Goal: Transaction & Acquisition: Obtain resource

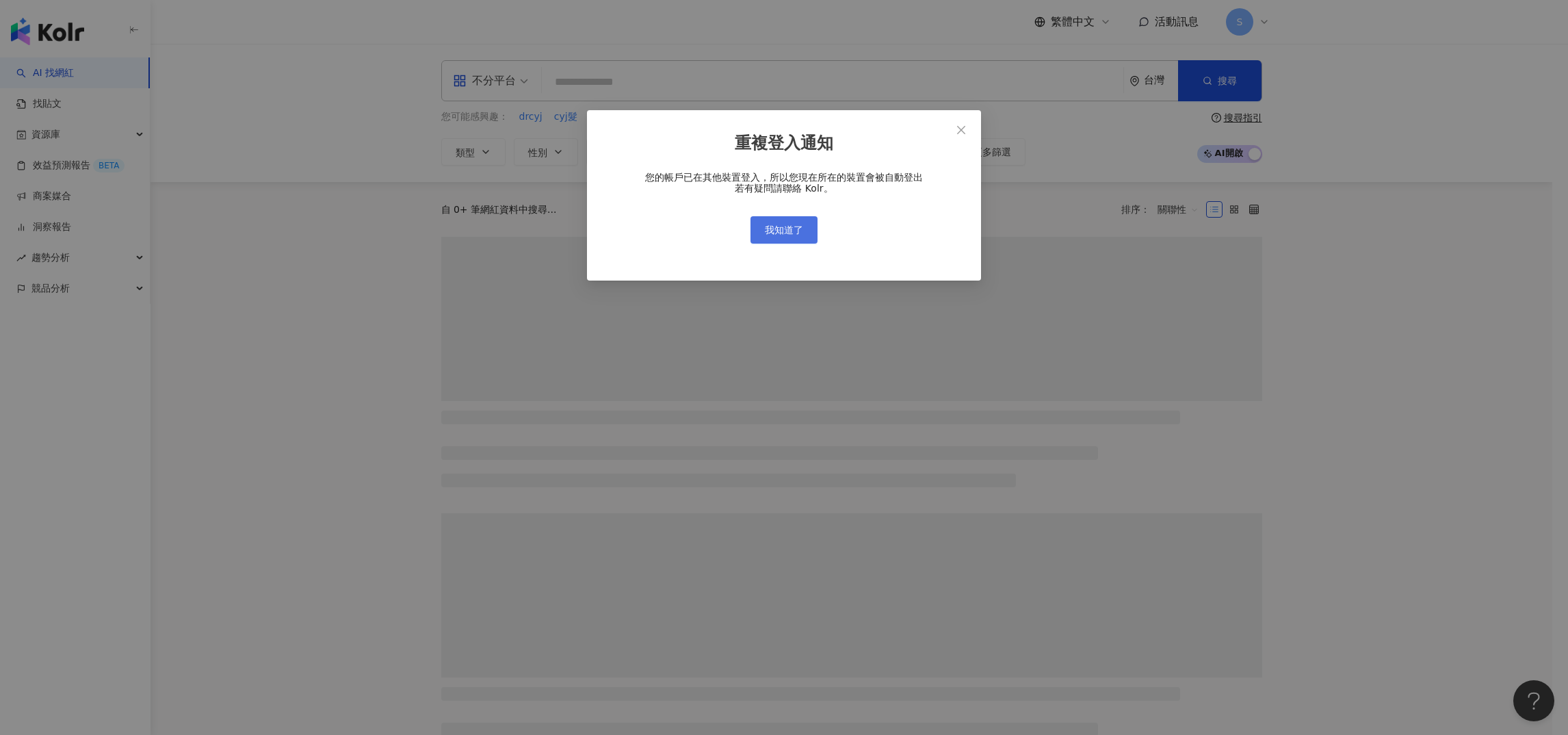
click at [772, 226] on span "我知道了" at bounding box center [784, 230] width 39 height 11
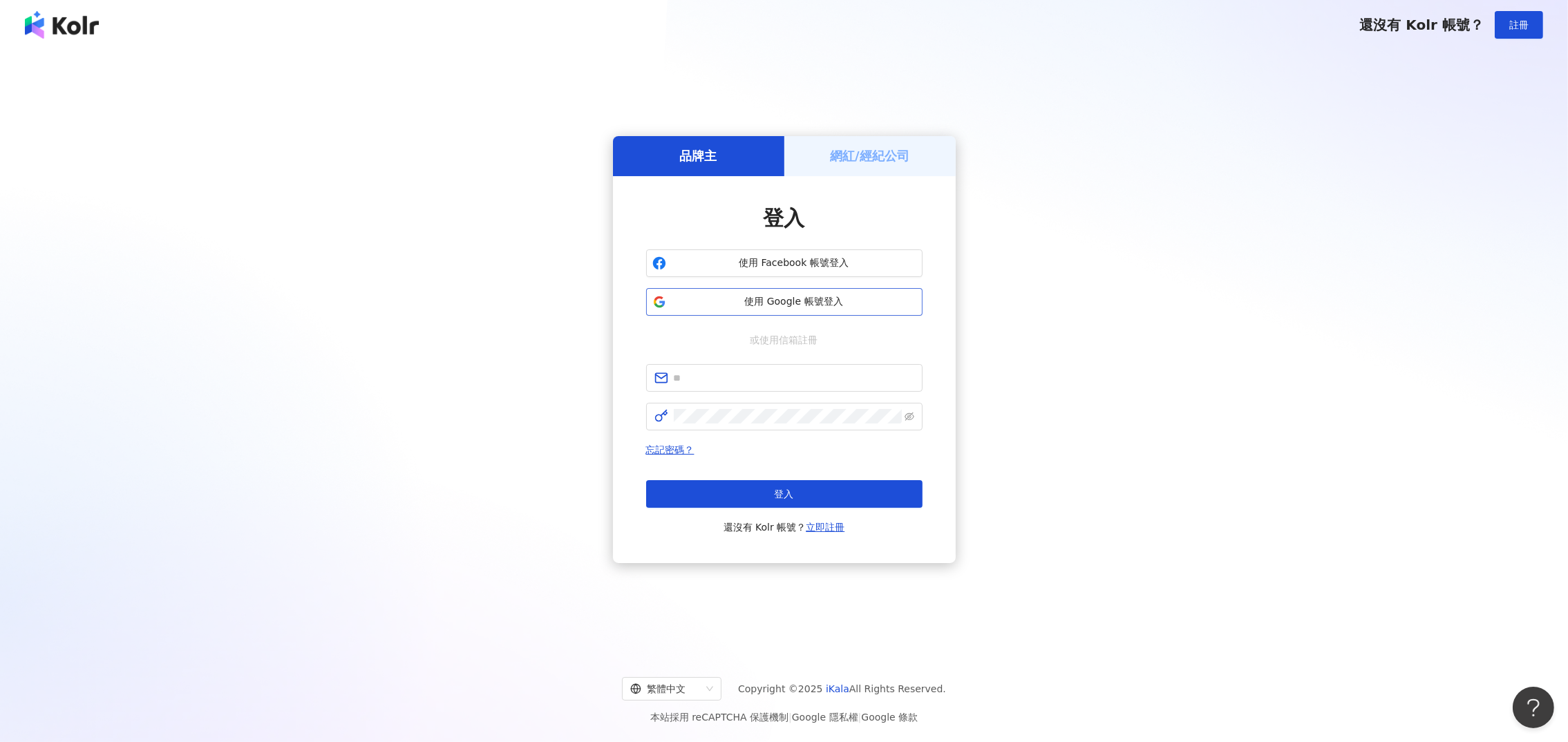
click at [771, 297] on span "使用 Google 帳號登入" at bounding box center [795, 302] width 245 height 14
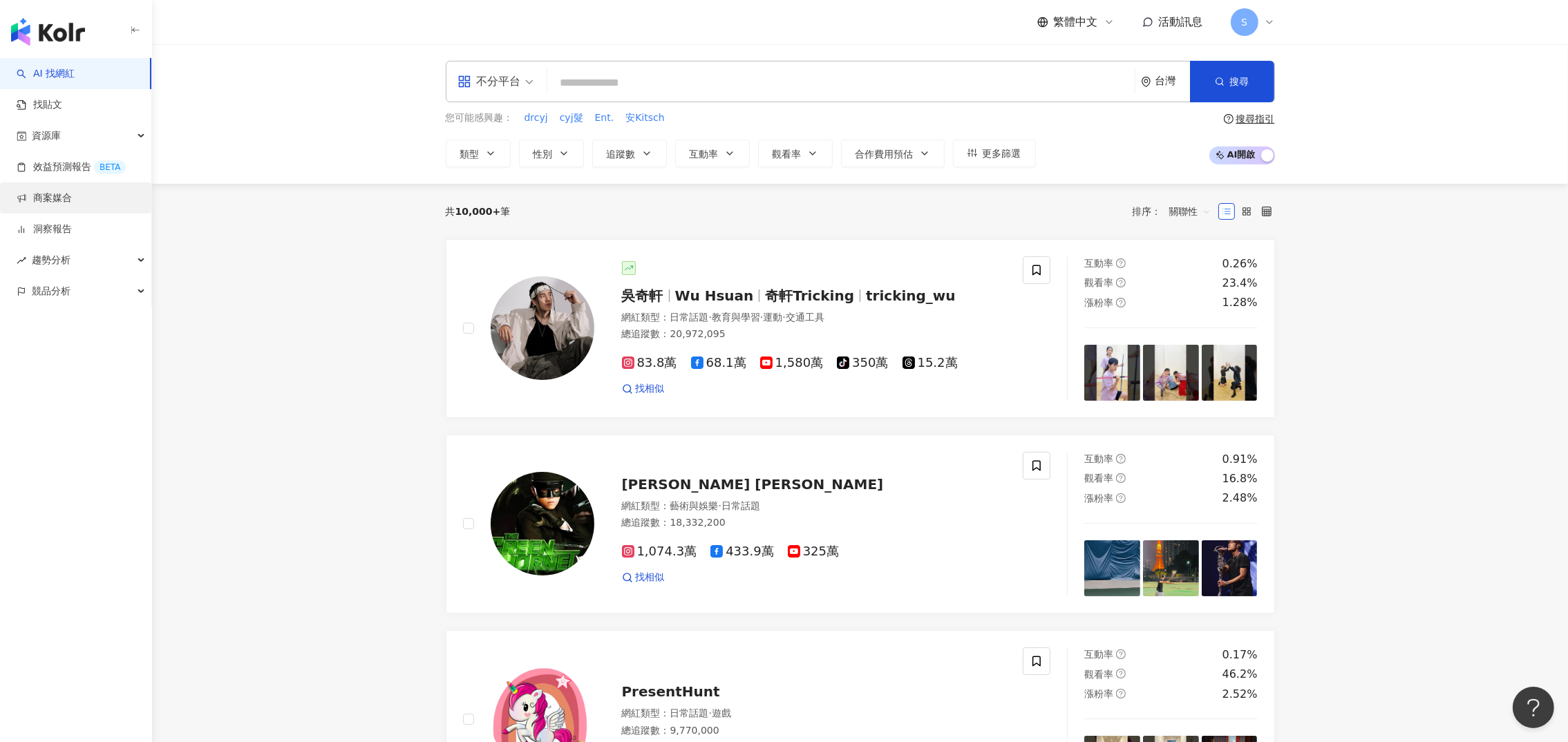
click at [57, 205] on link "商案媒合" at bounding box center [44, 199] width 55 height 14
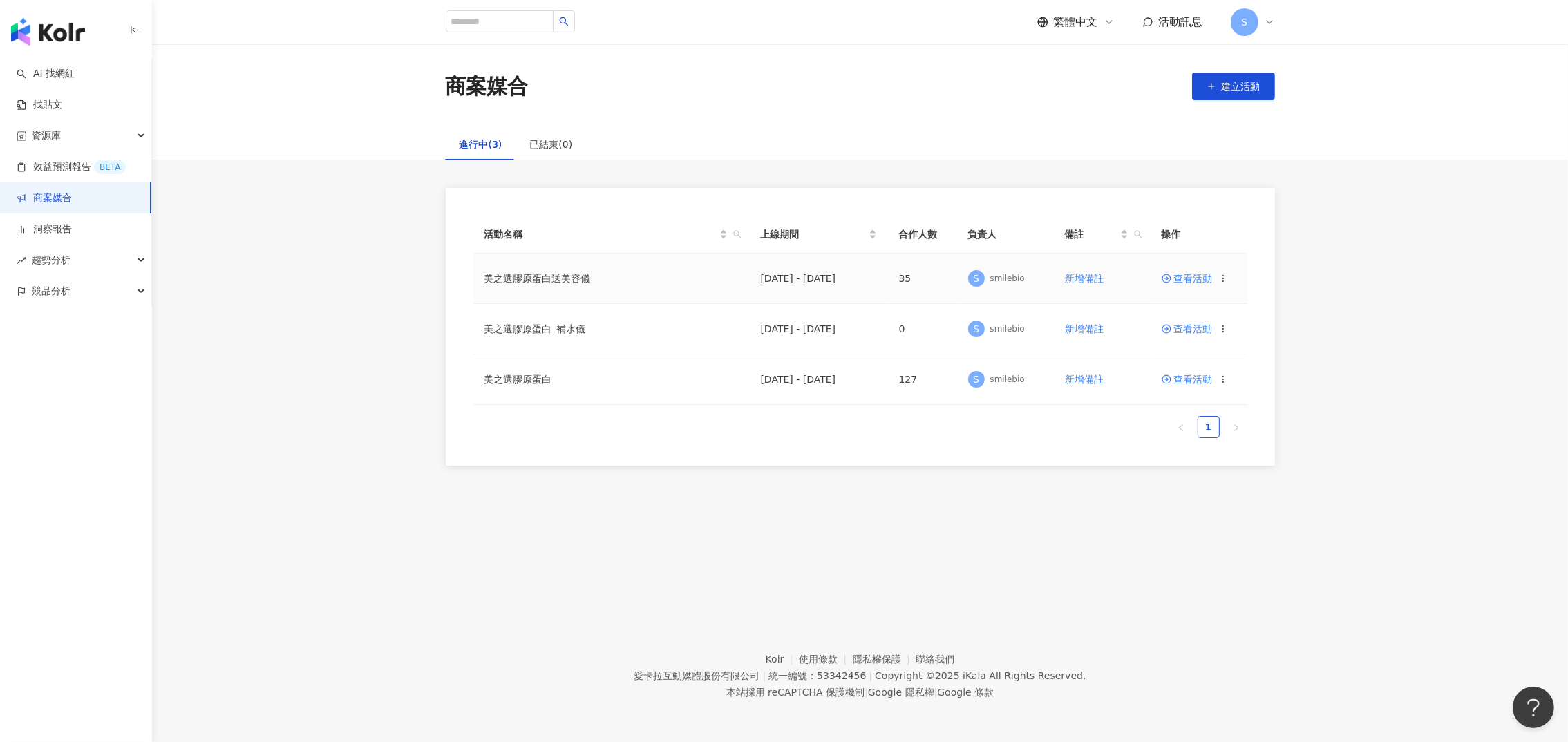
click at [1188, 274] on span "查看活動" at bounding box center [1188, 278] width 51 height 9
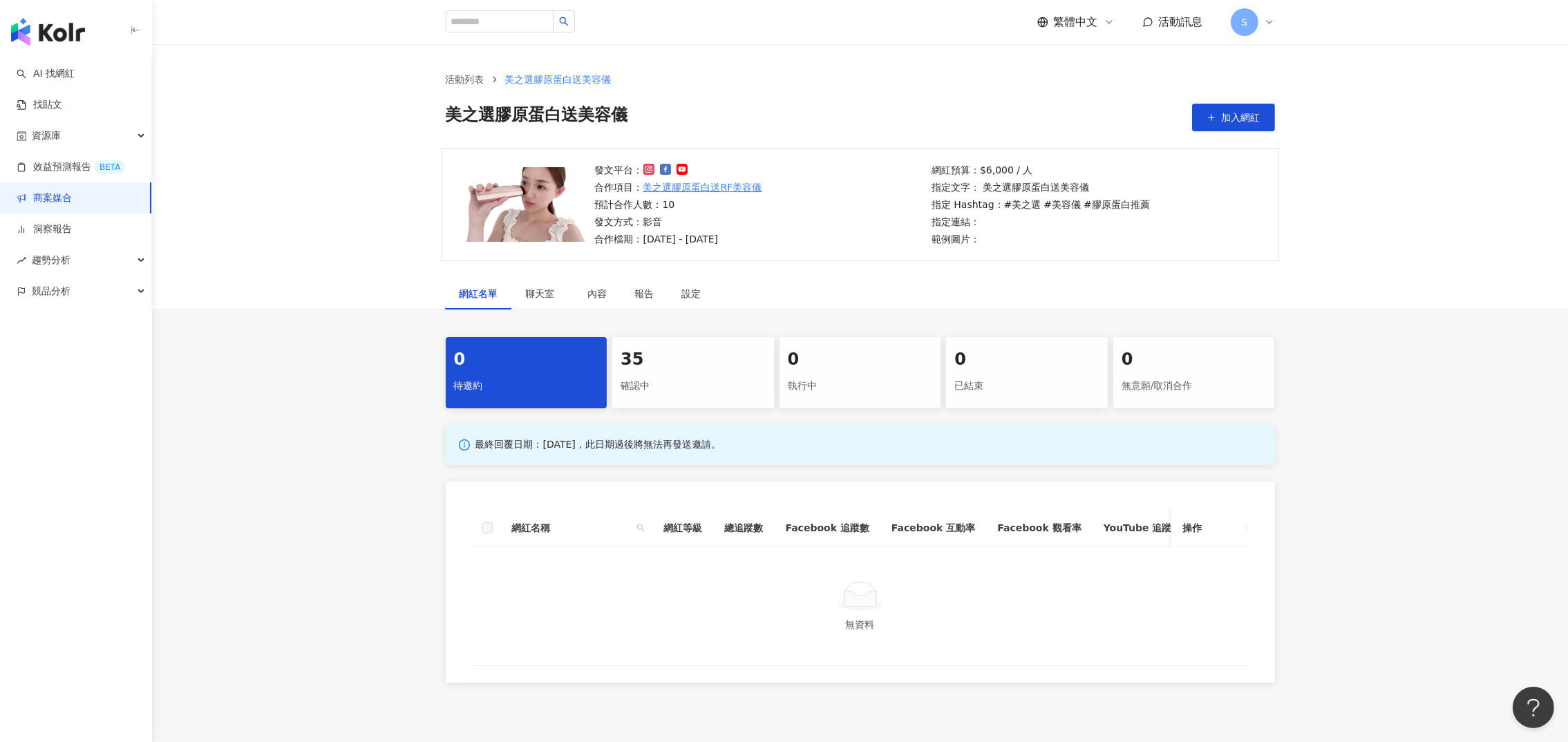
click at [653, 348] on div "35" at bounding box center [693, 360] width 145 height 23
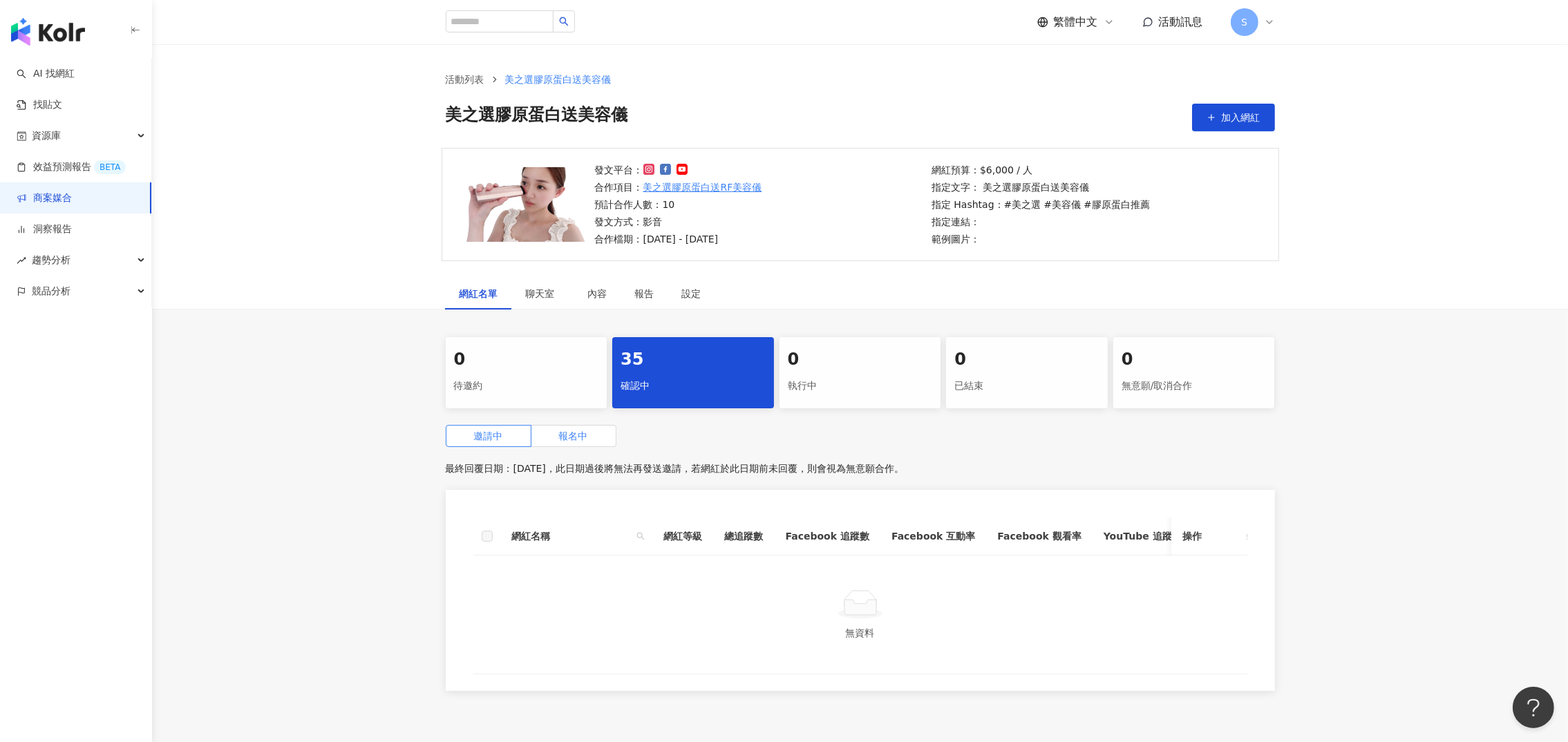
drag, startPoint x: 301, startPoint y: 380, endPoint x: 553, endPoint y: 423, distance: 255.6
click at [320, 378] on div "0 待邀約 35 確認中 0 執行中 0 已結束 0 無意願/取消合作 邀請中 報名中 最終回覆日期：[DATE]，此日期過後將無法再發送邀請，若網紅於此日期…" at bounding box center [860, 518] width 1416 height 362
click at [593, 436] on label "報名中" at bounding box center [574, 436] width 85 height 22
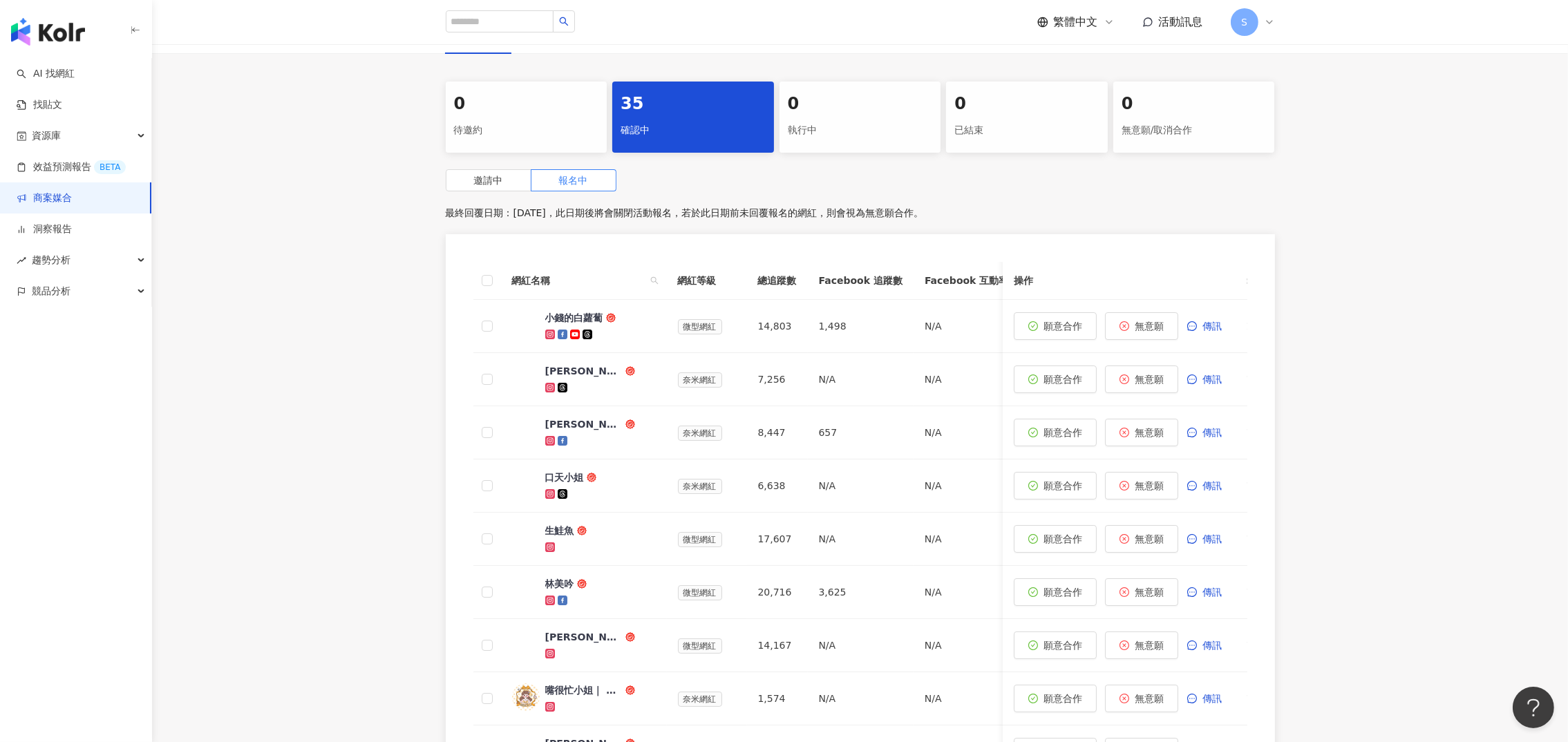
scroll to position [332, 0]
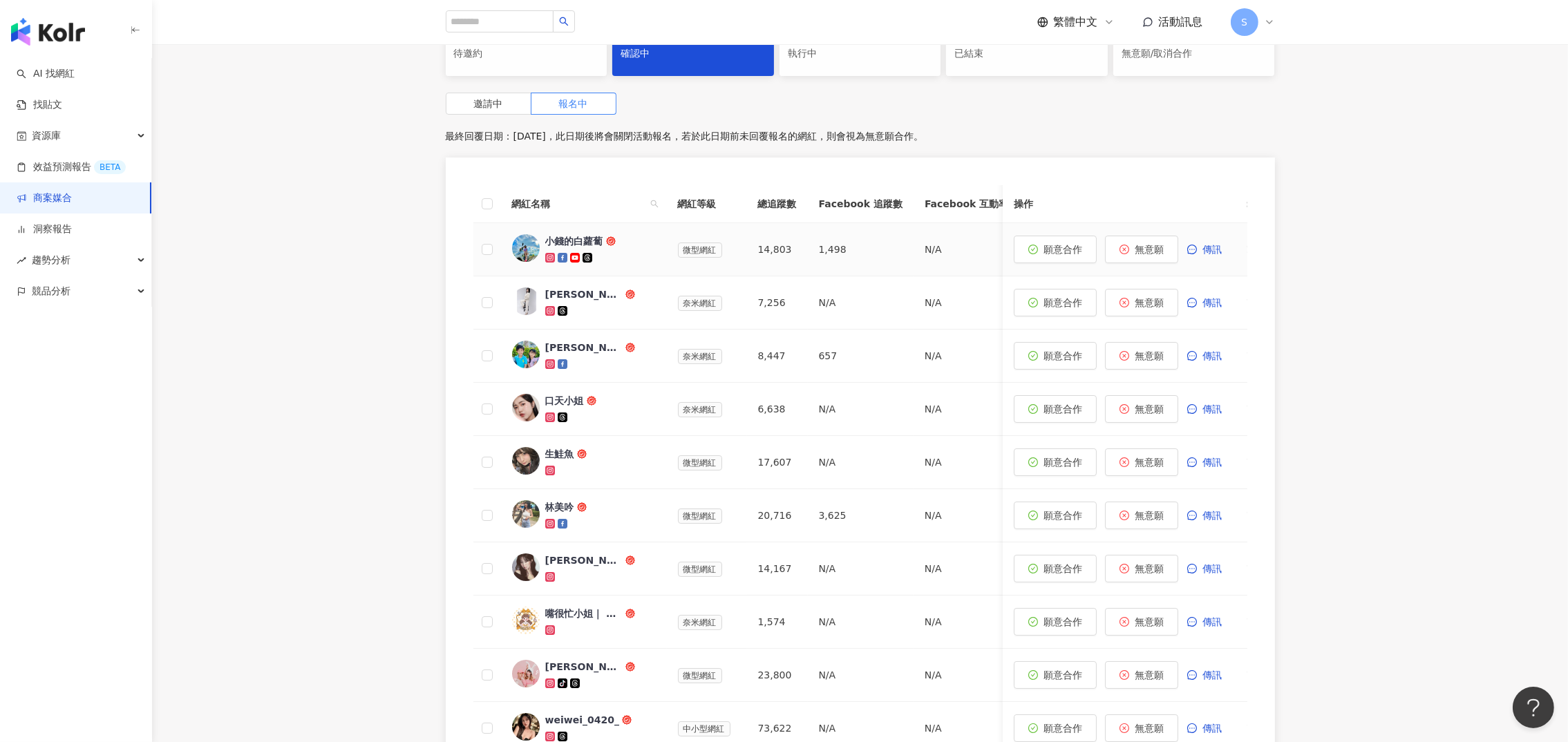
click at [565, 240] on div "小錢的白蘿蔔" at bounding box center [574, 241] width 58 height 14
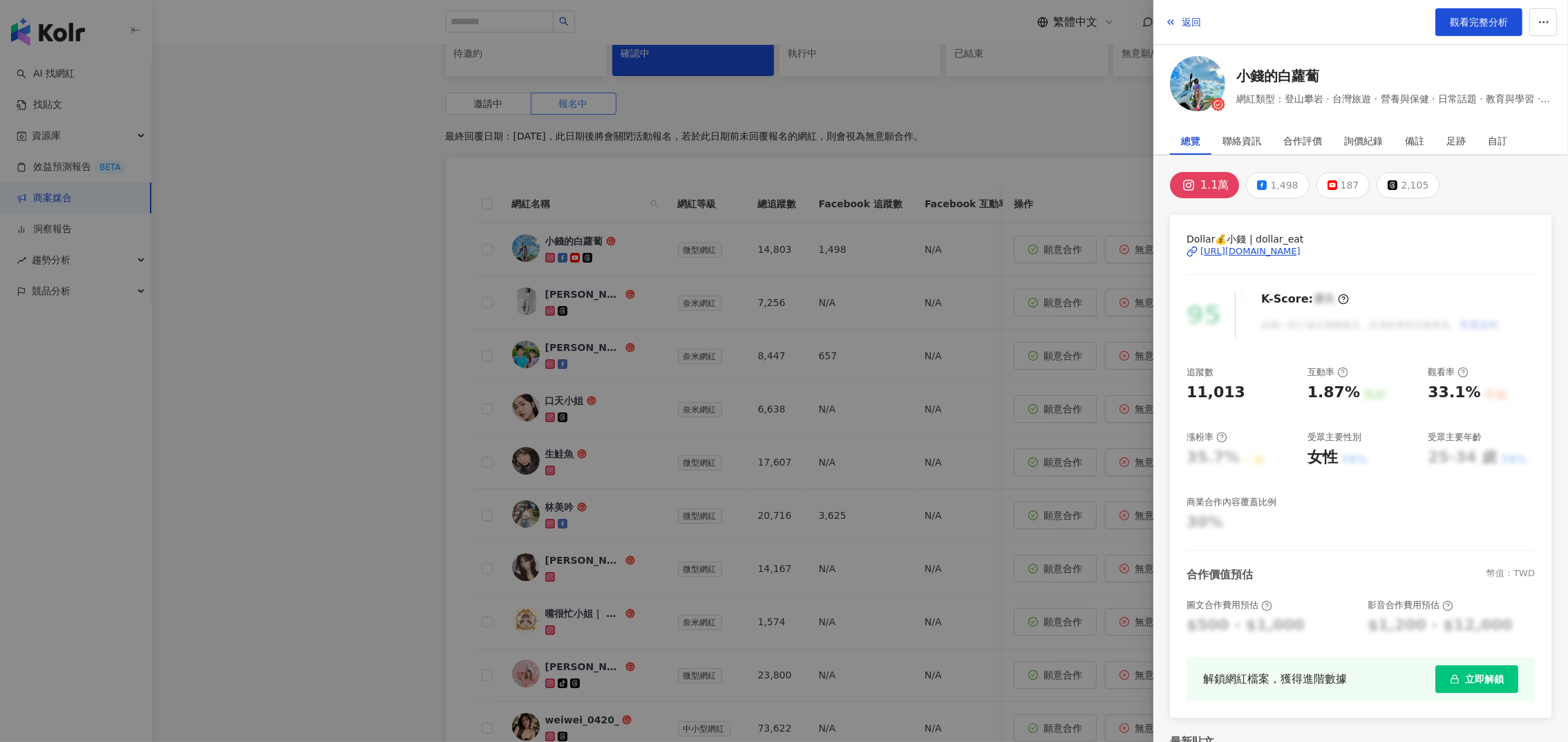
click at [1280, 250] on div "[URL][DOMAIN_NAME]" at bounding box center [1251, 252] width 101 height 12
click at [252, 413] on div at bounding box center [784, 371] width 1568 height 742
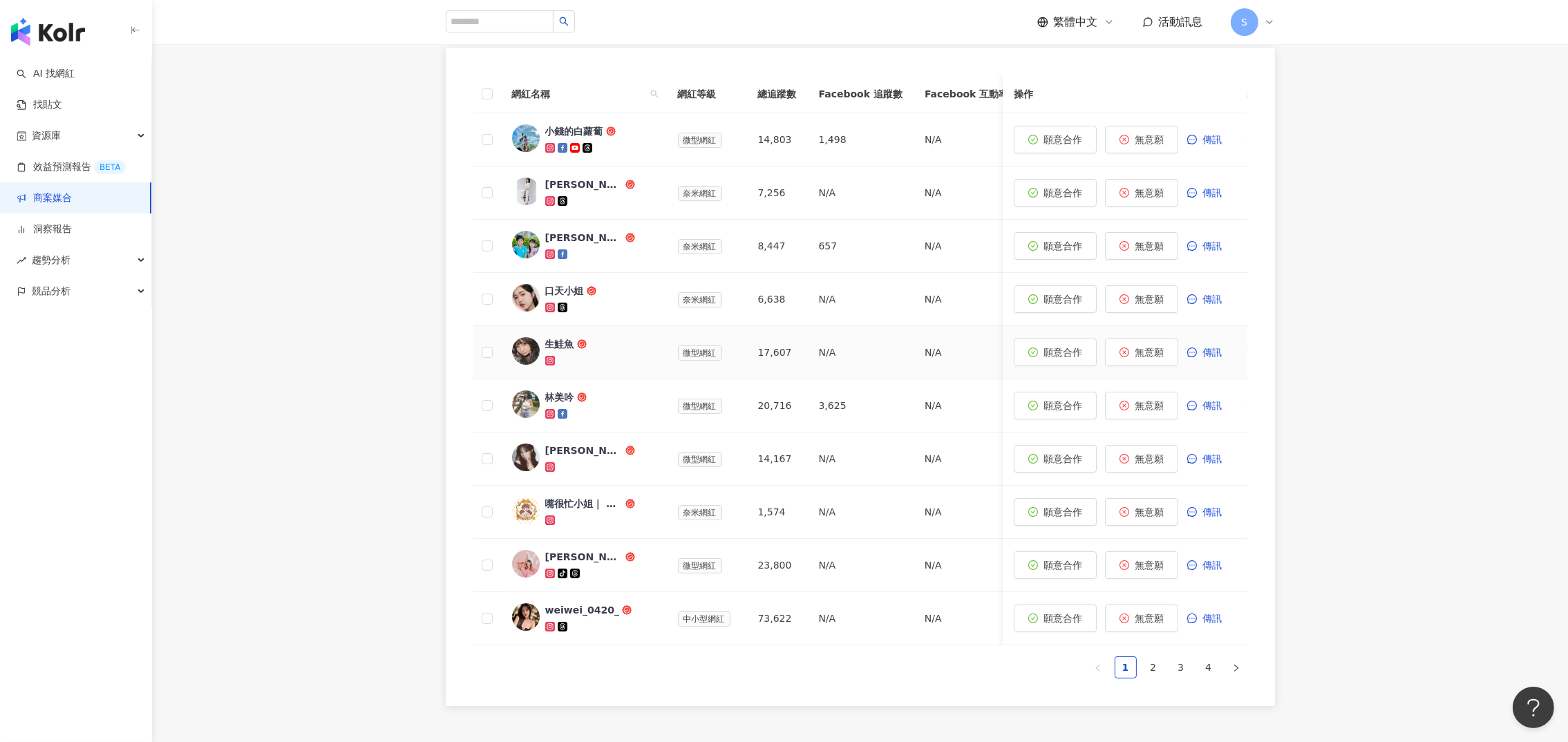
scroll to position [539, 0]
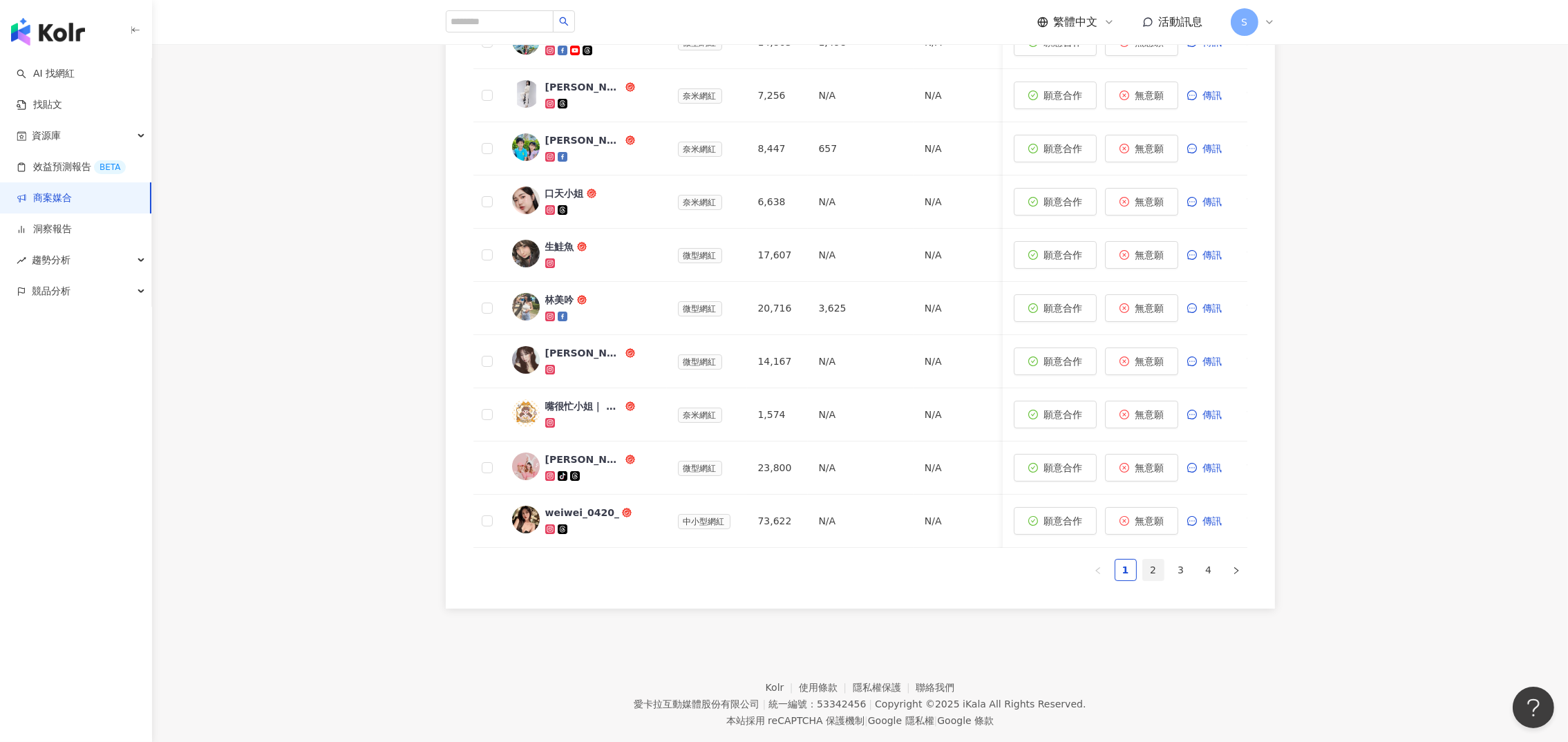
click at [1156, 580] on link "2" at bounding box center [1153, 570] width 21 height 21
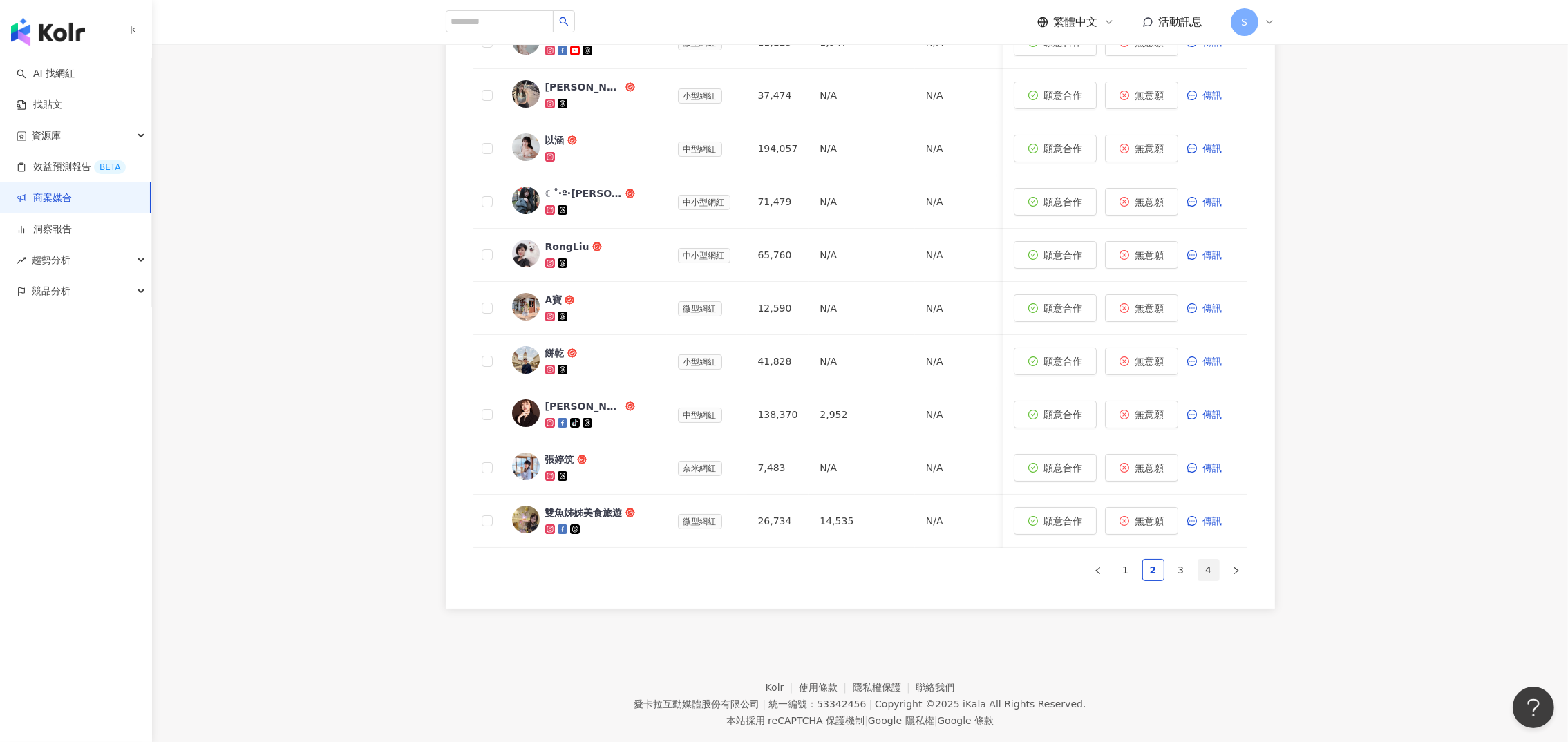
click at [1198, 581] on li "4" at bounding box center [1209, 570] width 22 height 22
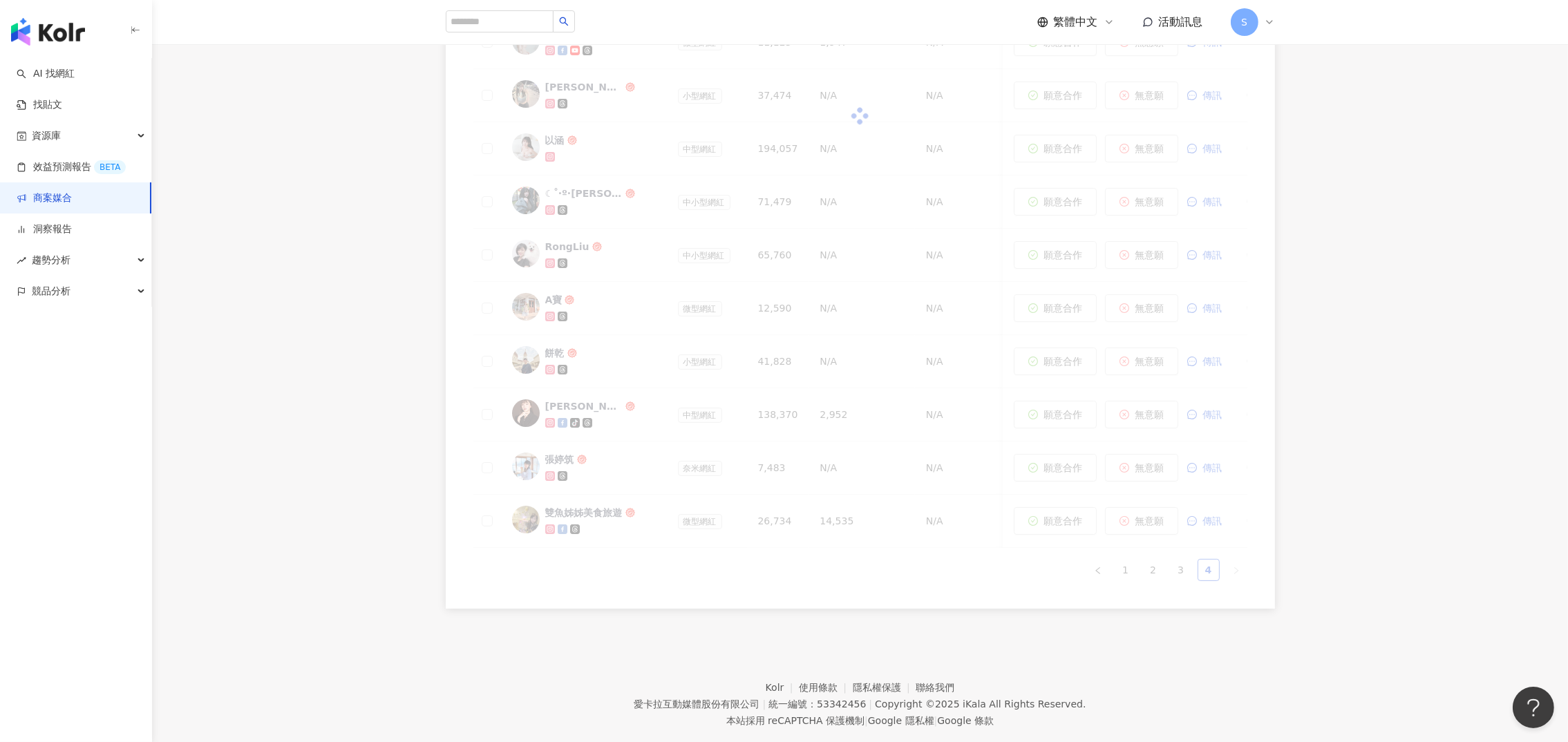
scroll to position [315, 0]
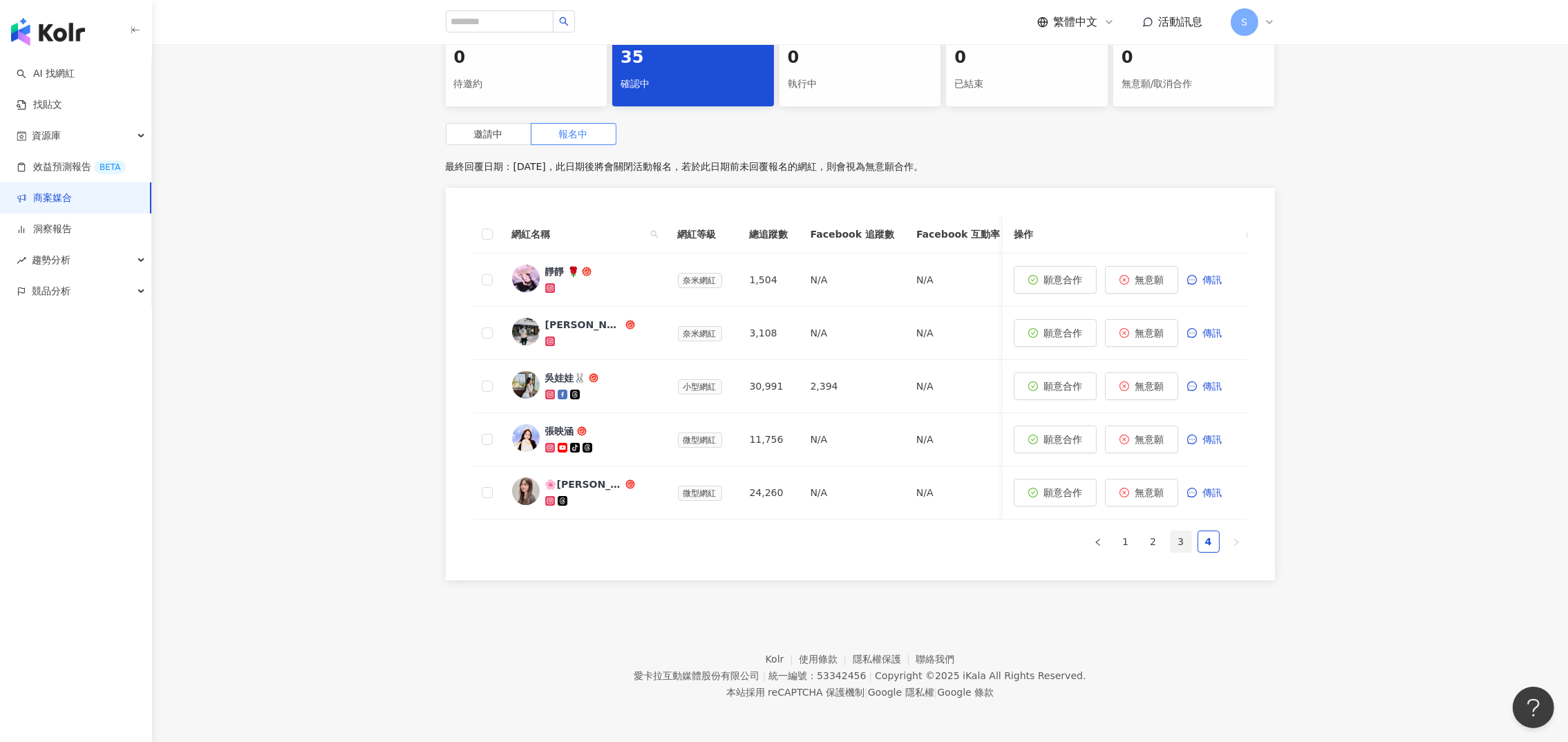
click at [1178, 536] on link "3" at bounding box center [1181, 542] width 21 height 21
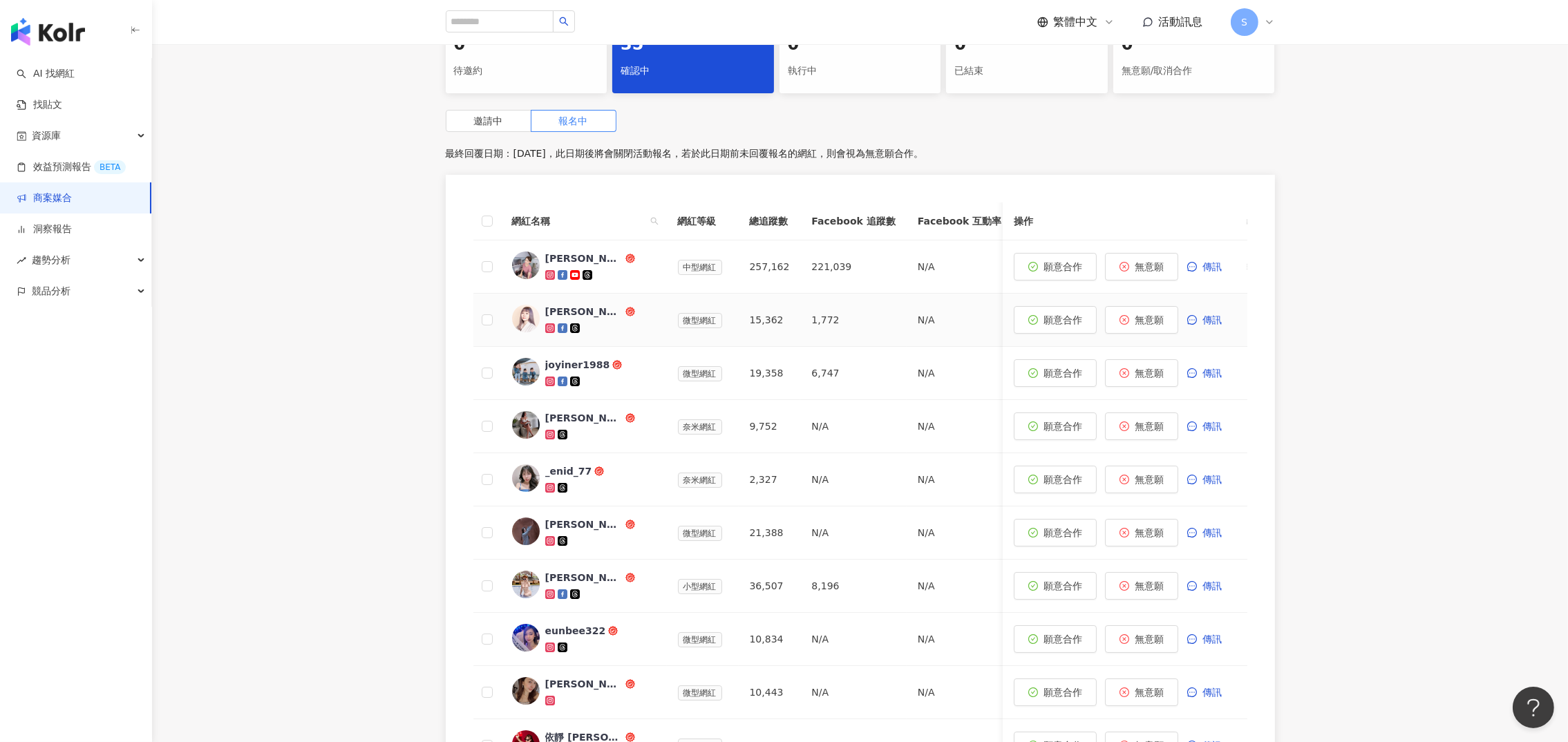
scroll to position [419, 0]
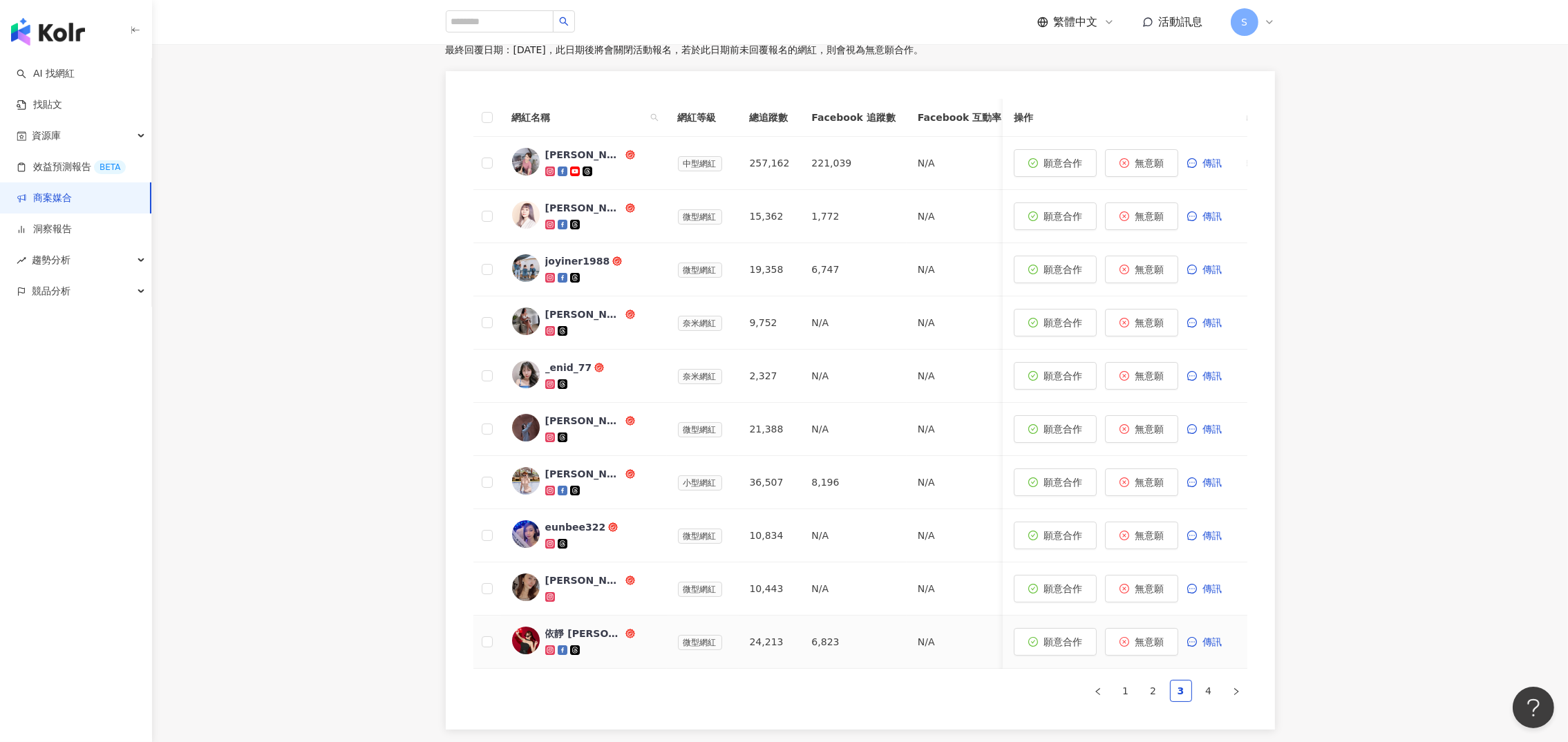
click at [575, 629] on div "依靜 [PERSON_NAME]" at bounding box center [583, 634] width 77 height 14
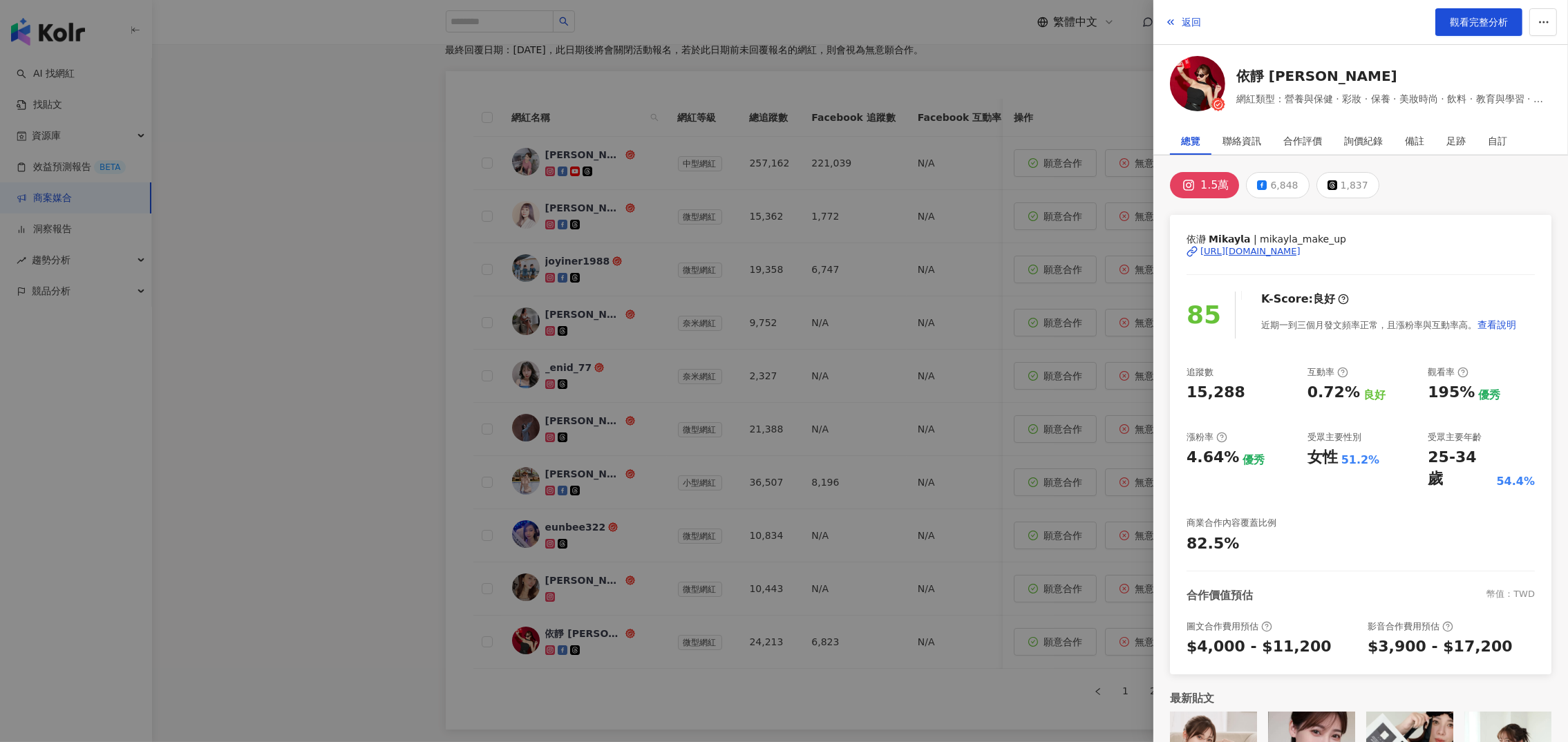
click at [1248, 260] on div "依瀞 𝗠𝗶𝗸𝗮𝘆𝗹𝗮 | [PERSON_NAME] [URL][DOMAIN_NAME]" at bounding box center [1361, 261] width 349 height 60
click at [1266, 249] on div "[URL][DOMAIN_NAME]" at bounding box center [1251, 252] width 101 height 12
click at [291, 299] on div at bounding box center [784, 371] width 1568 height 742
